Goal: Transaction & Acquisition: Purchase product/service

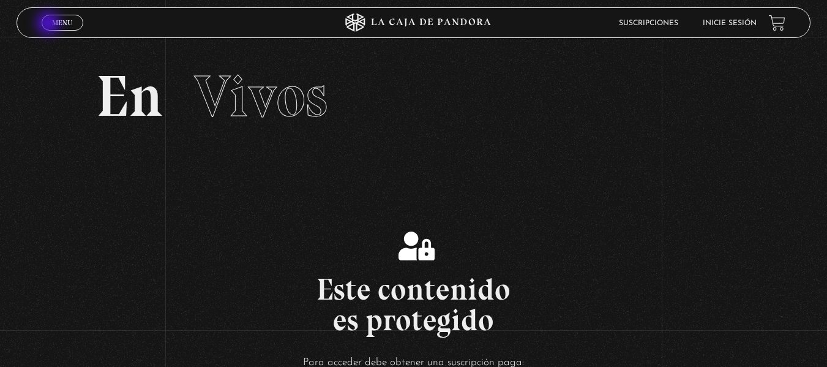
click at [50, 24] on link "Menu Cerrar" at bounding box center [63, 23] width 42 height 16
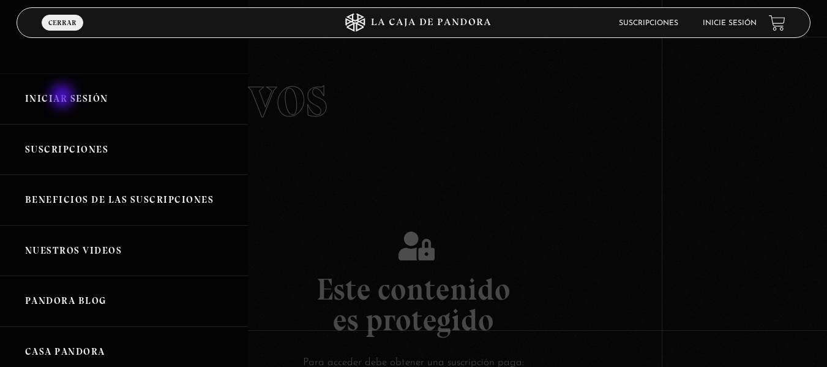
click at [64, 97] on link "Iniciar Sesión" at bounding box center [124, 98] width 248 height 51
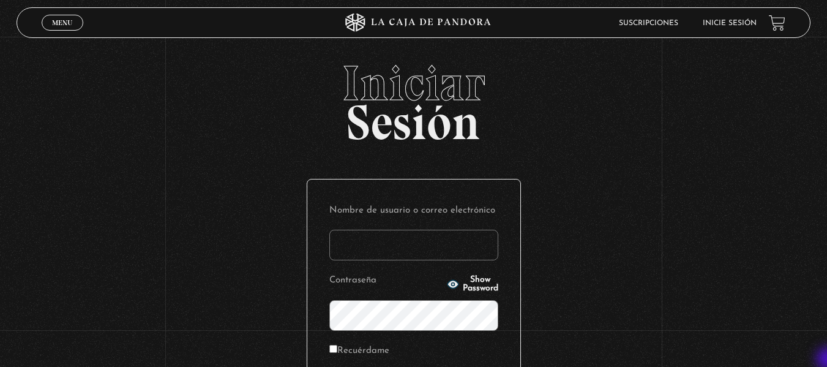
type input "carol.brenes.west@mep.go.cr"
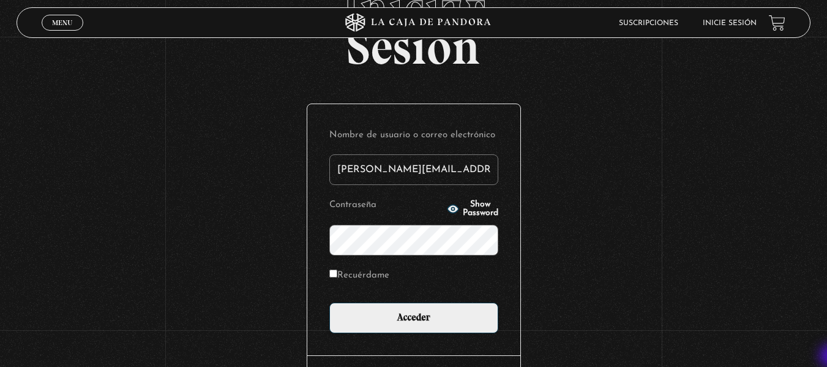
scroll to position [98, 0]
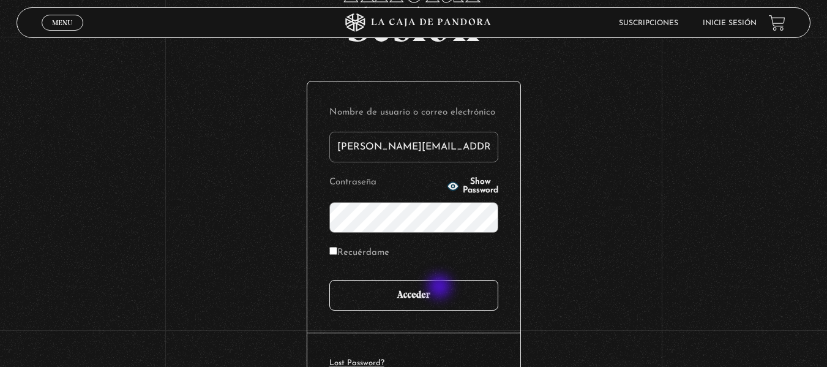
click at [441, 288] on input "Acceder" at bounding box center [413, 295] width 169 height 31
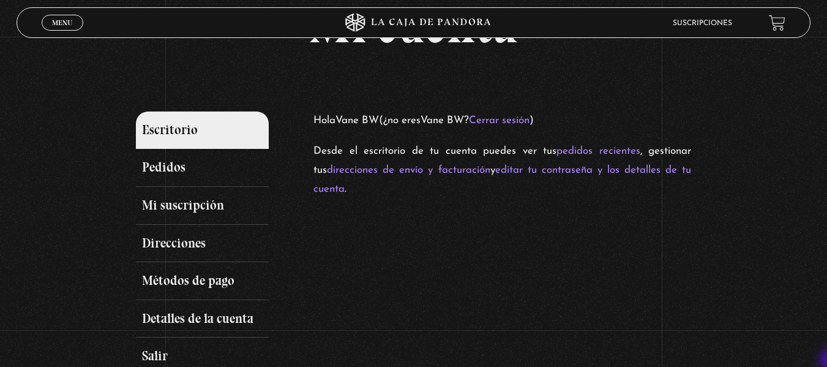
scroll to position [73, 0]
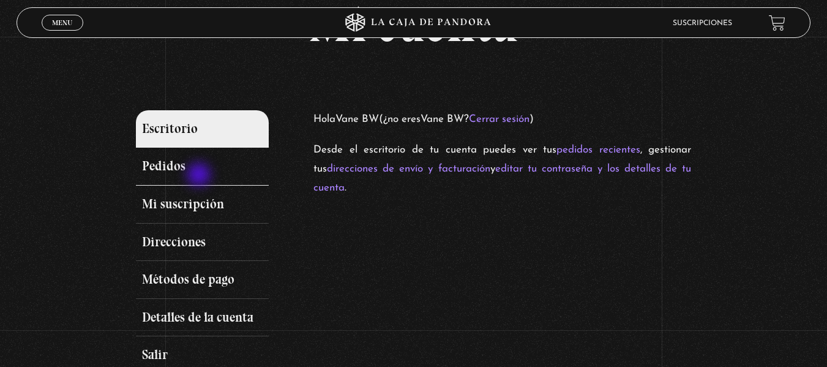
click at [200, 176] on link "Pedidos" at bounding box center [202, 166] width 133 height 38
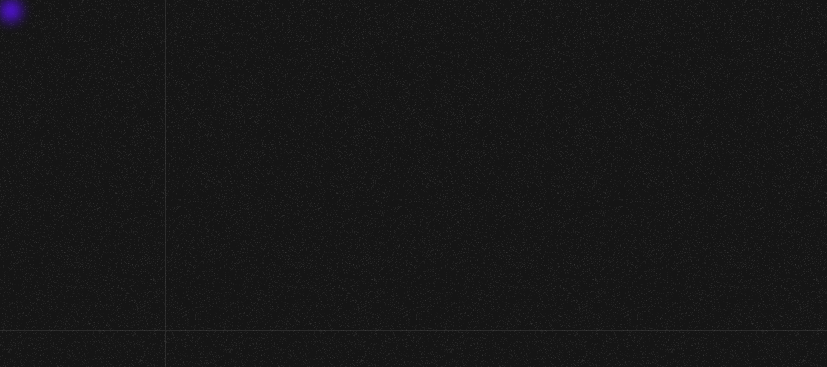
scroll to position [78, 0]
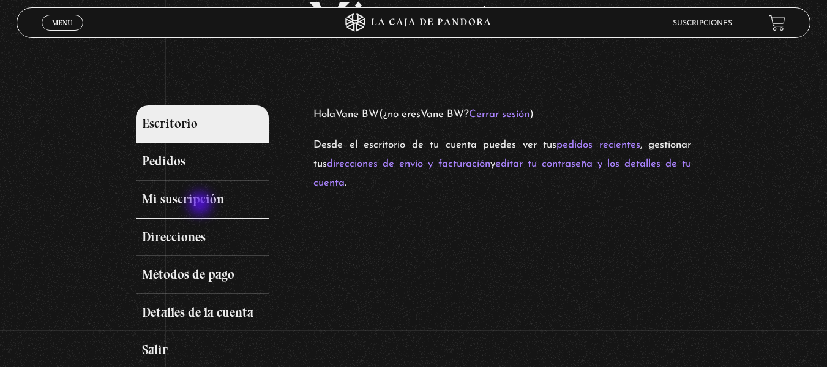
click at [201, 204] on link "Mi suscripción" at bounding box center [202, 200] width 133 height 38
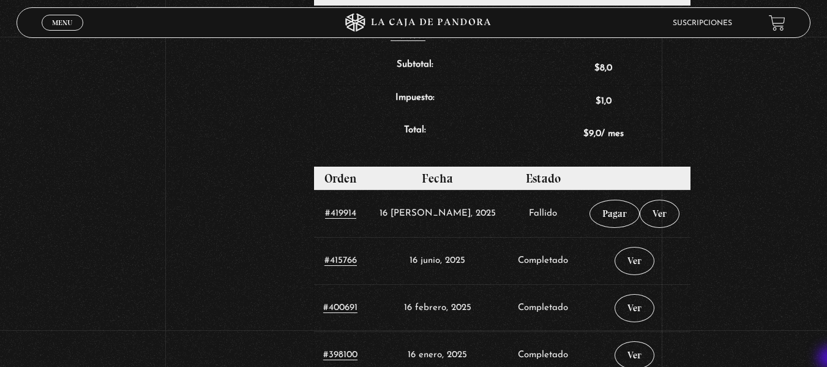
scroll to position [441, 0]
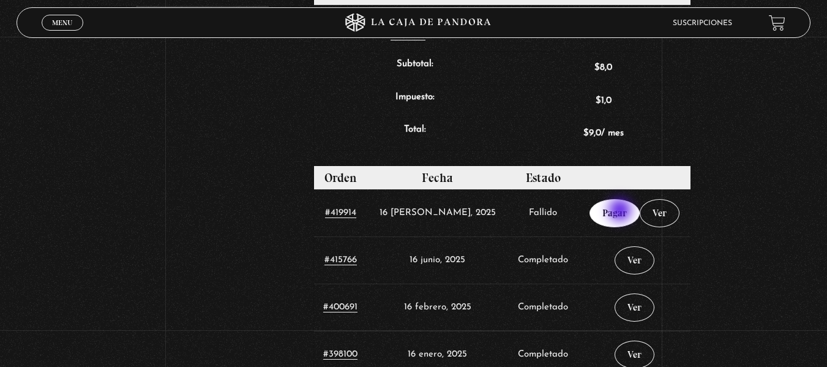
click at [621, 211] on link "Pagar" at bounding box center [614, 213] width 50 height 28
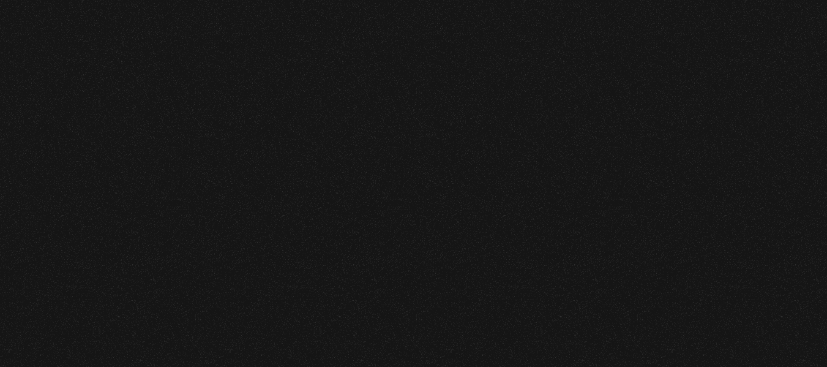
select select "CR-L"
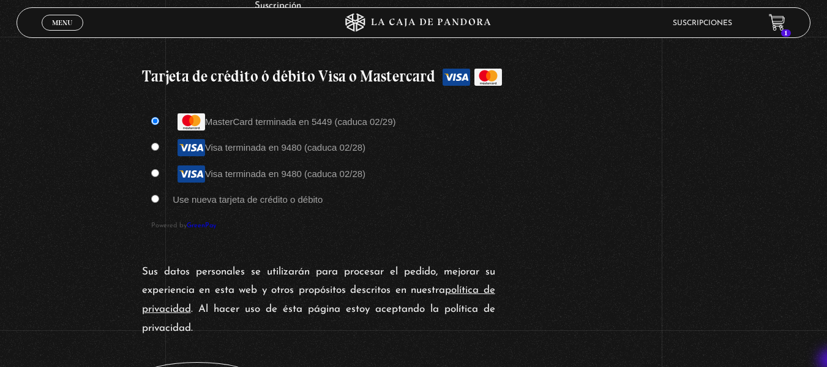
scroll to position [1117, 0]
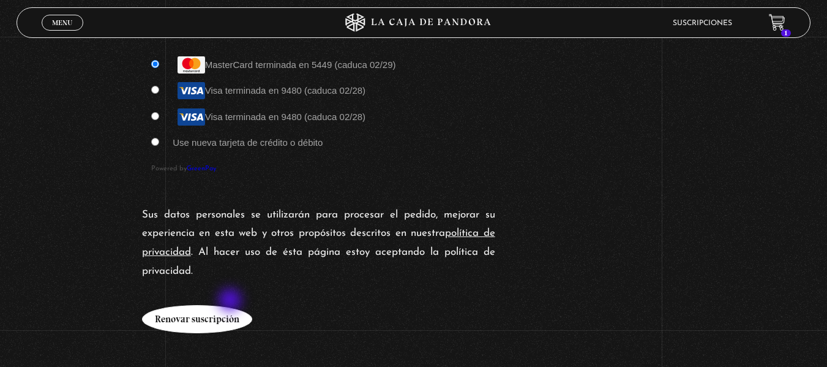
click at [231, 305] on button "Renovar suscripción" at bounding box center [197, 319] width 110 height 28
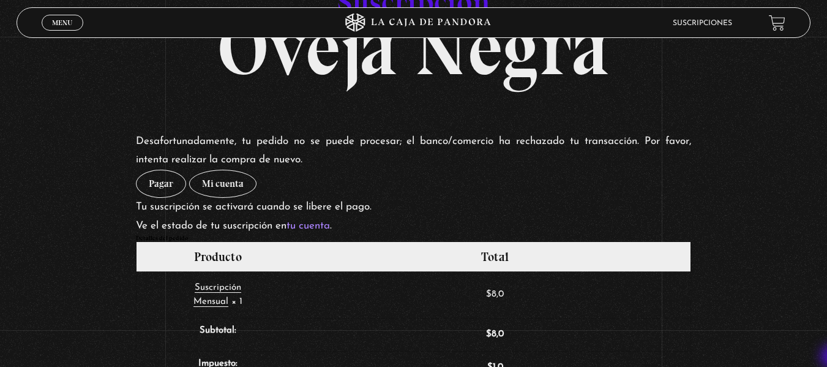
scroll to position [122, 0]
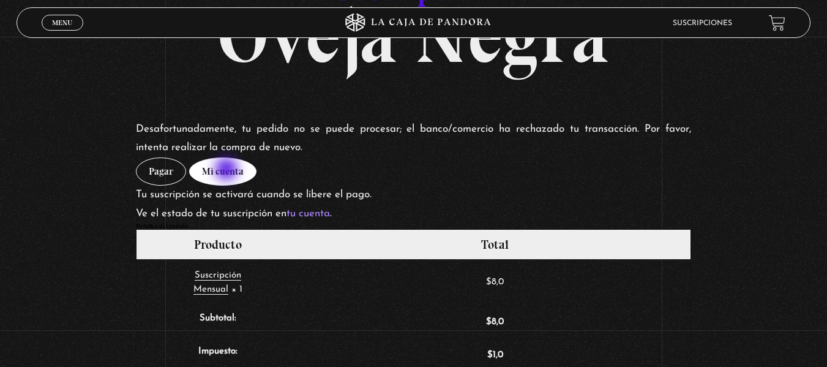
click at [228, 170] on link "Mi cuenta" at bounding box center [222, 171] width 67 height 28
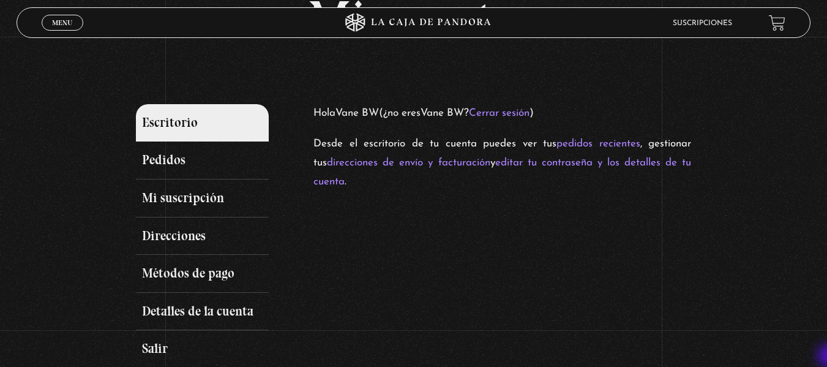
scroll to position [98, 0]
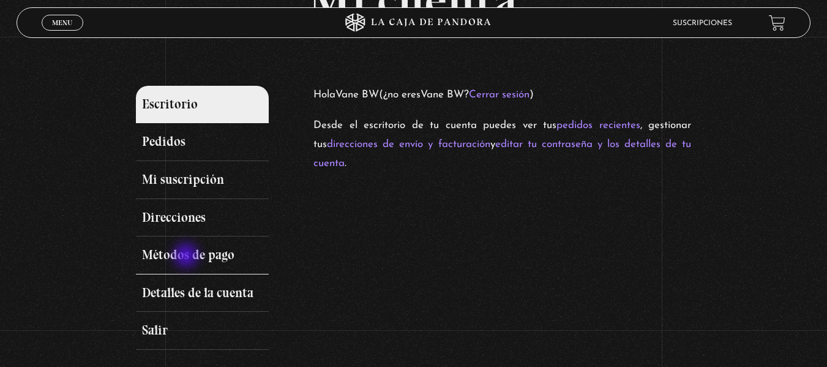
click at [187, 256] on link "Métodos de pago" at bounding box center [202, 255] width 133 height 38
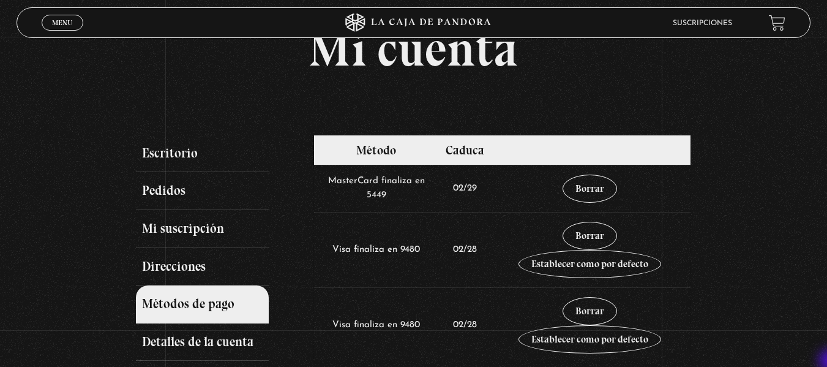
scroll to position [81, 0]
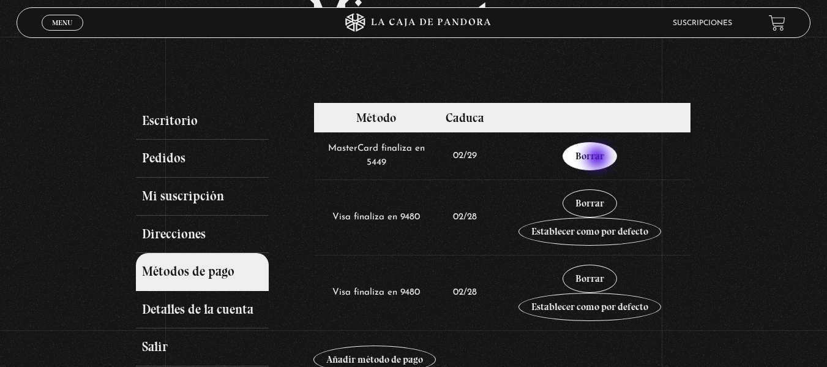
click at [599, 159] on link "Borrar" at bounding box center [589, 156] width 54 height 28
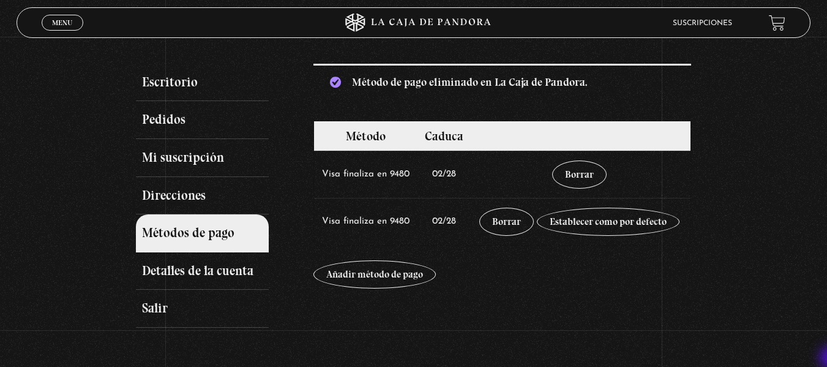
scroll to position [122, 0]
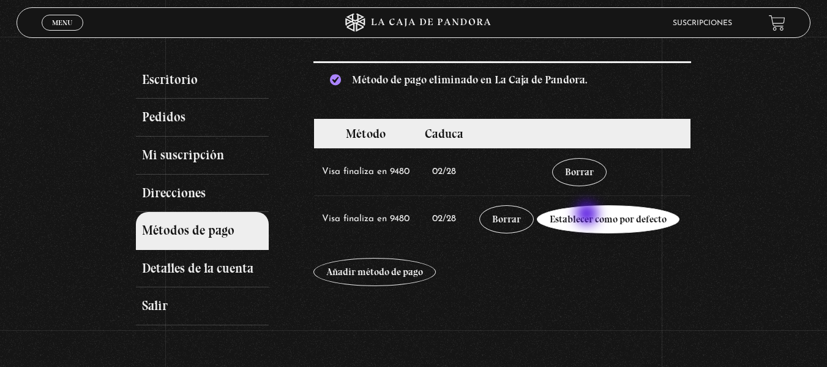
click at [588, 215] on link "Establecer como por defecto" at bounding box center [608, 219] width 143 height 28
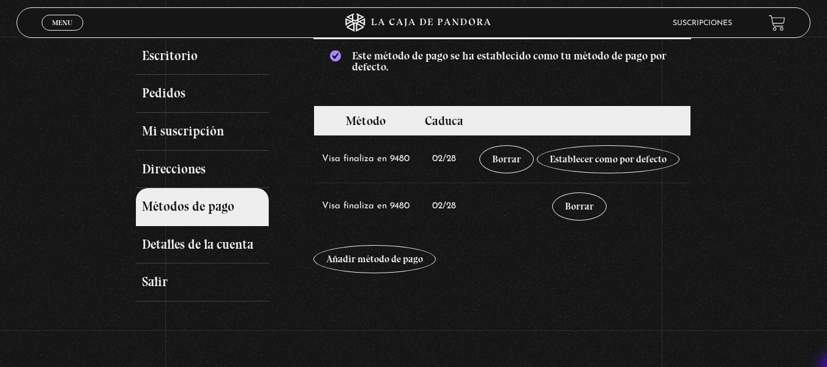
scroll to position [147, 0]
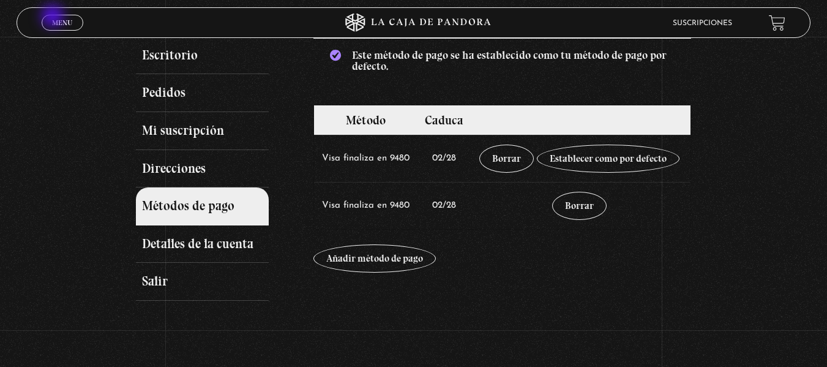
click at [54, 17] on link "Menu Cerrar" at bounding box center [63, 23] width 42 height 16
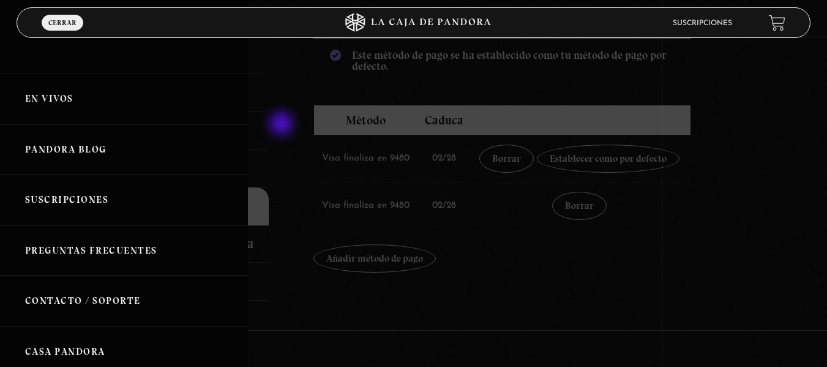
click at [283, 125] on div at bounding box center [413, 183] width 827 height 367
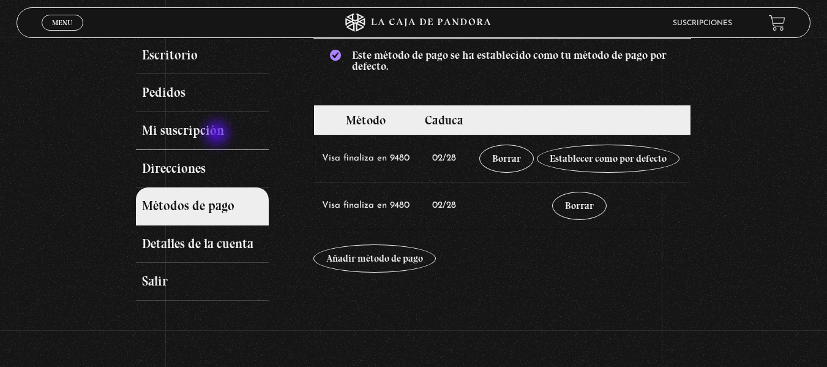
click at [218, 134] on link "Mi suscripción" at bounding box center [202, 131] width 133 height 38
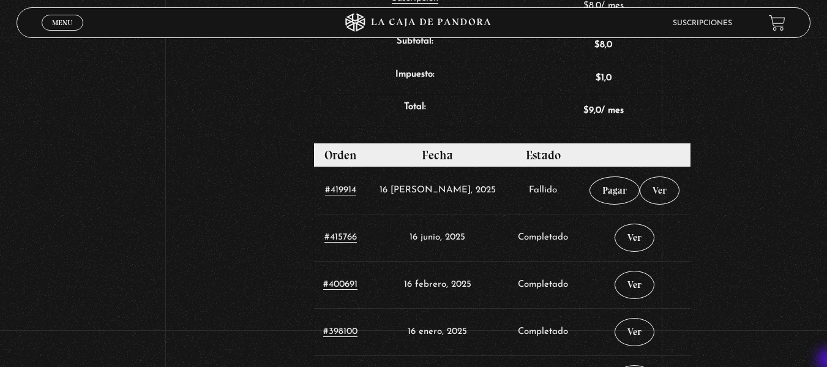
scroll to position [465, 0]
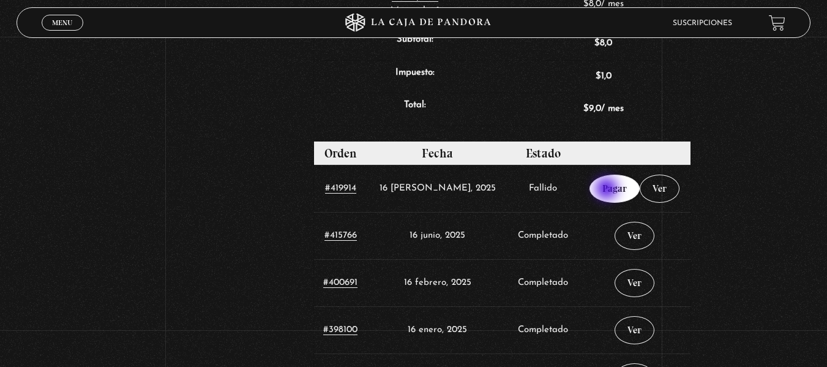
click at [608, 190] on link "Pagar" at bounding box center [614, 188] width 50 height 28
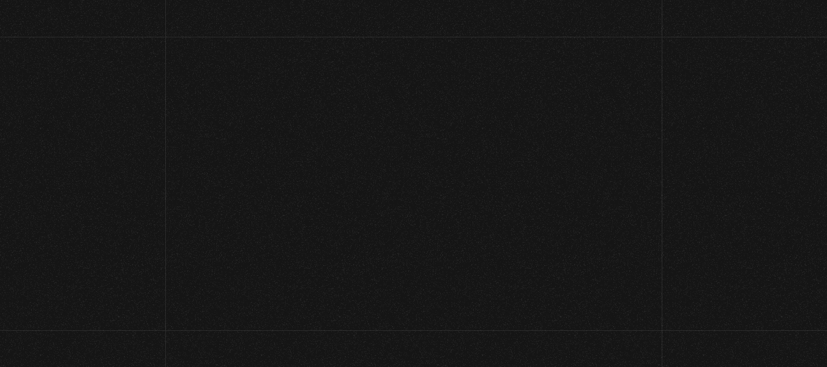
select select "CR-L"
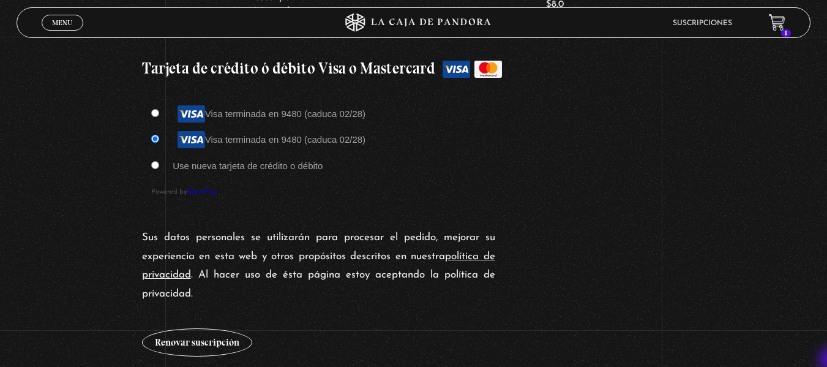
scroll to position [1092, 0]
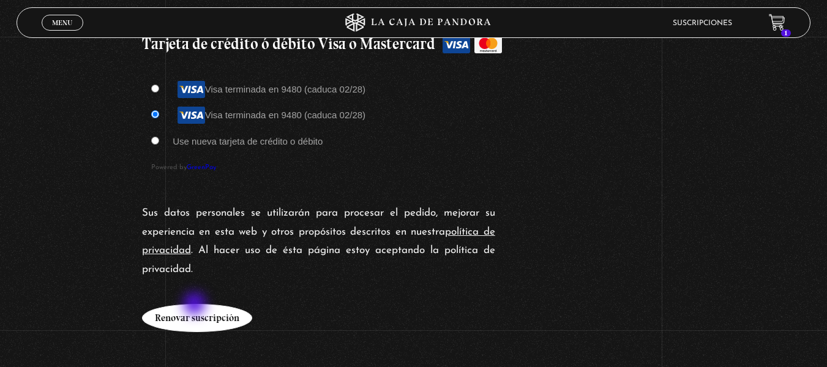
click at [196, 305] on button "Renovar suscripción" at bounding box center [197, 318] width 110 height 28
click at [195, 299] on div "Sus datos personales se utilizarán para procesar el pedido, mejorar su experien…" at bounding box center [414, 268] width 556 height 140
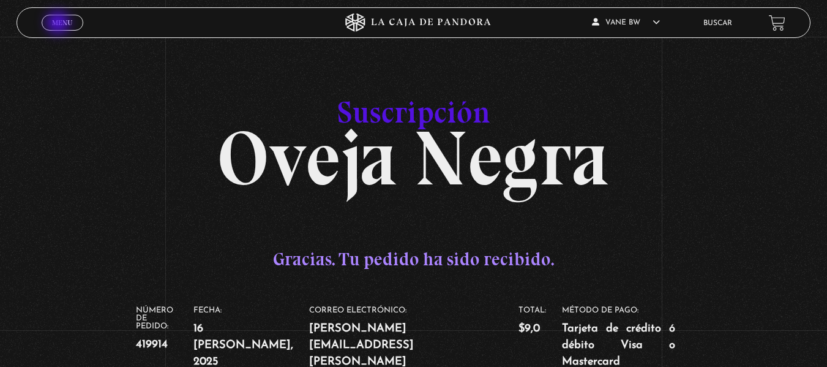
click at [59, 24] on span "Menu" at bounding box center [62, 22] width 20 height 7
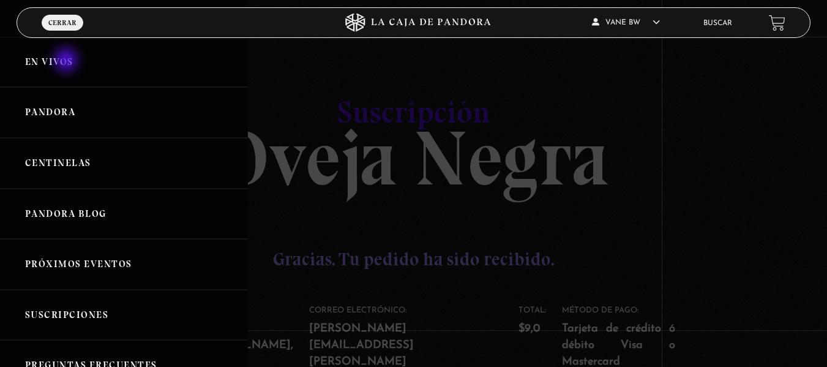
click at [67, 61] on link "En vivos" at bounding box center [124, 62] width 248 height 51
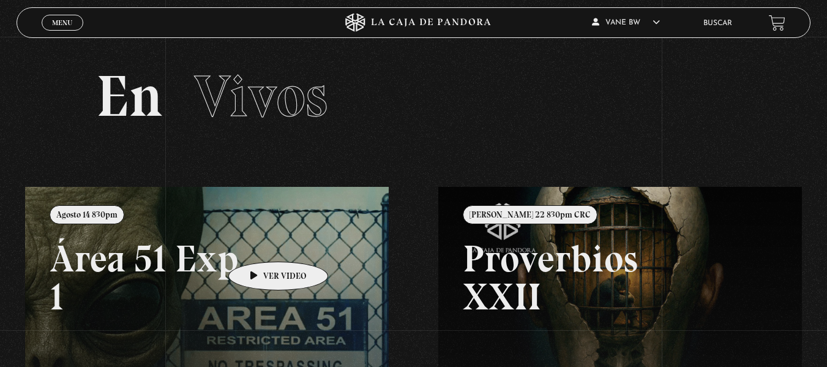
click at [259, 243] on link at bounding box center [438, 370] width 827 height 367
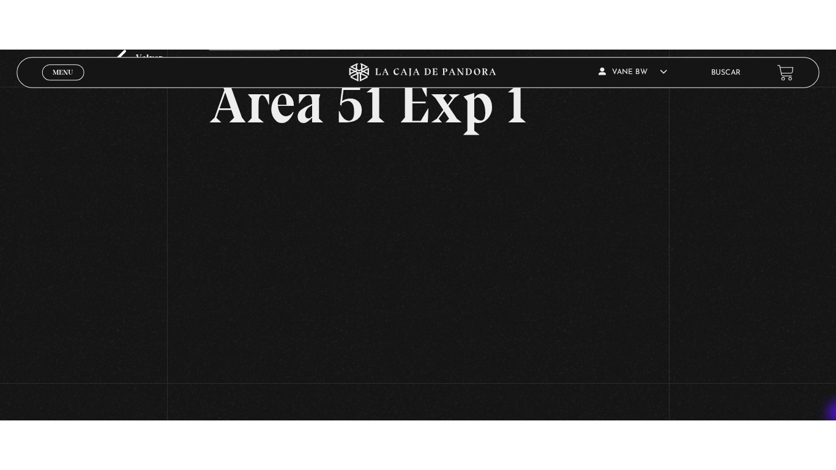
scroll to position [98, 0]
